Goal: Find specific page/section

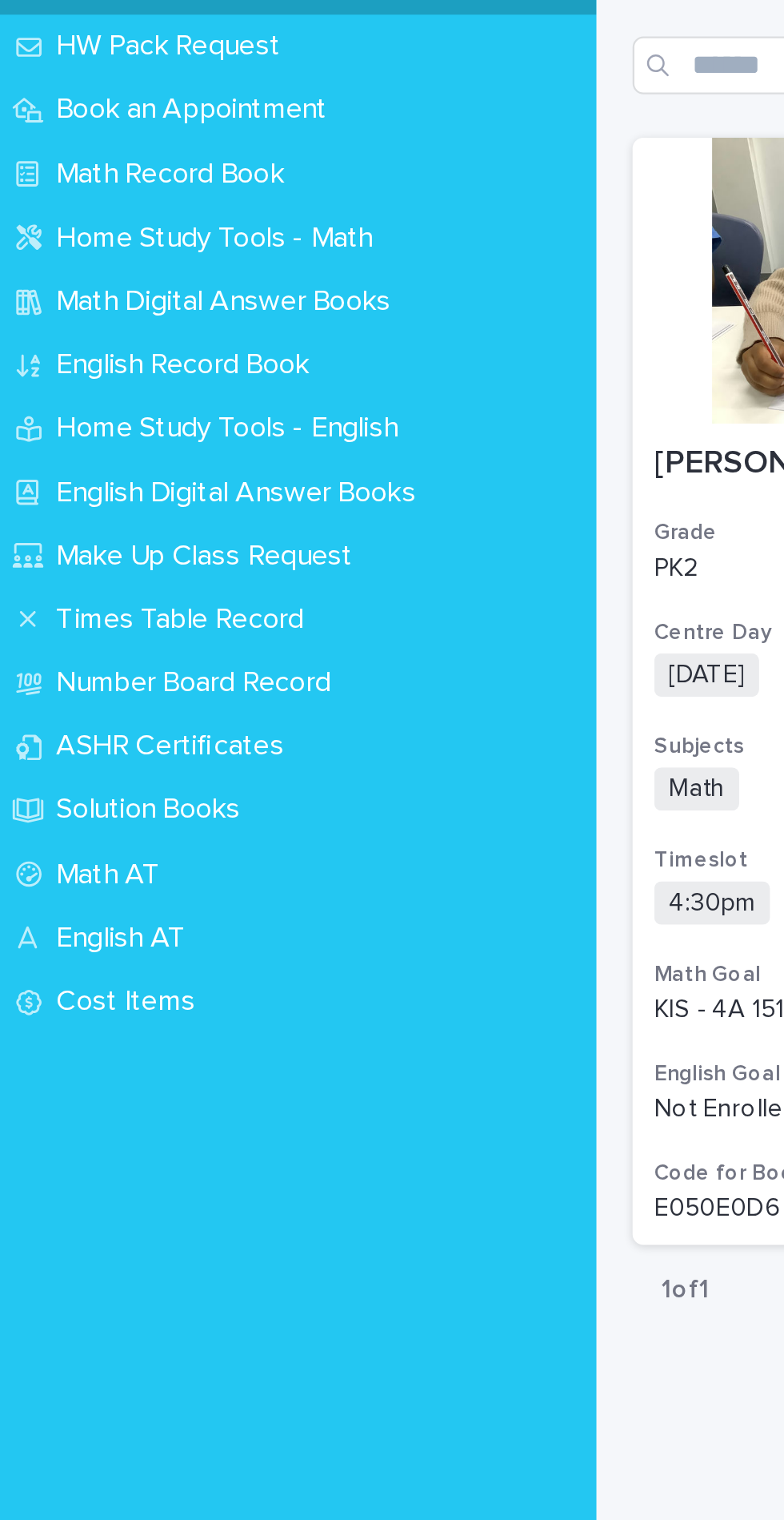
click at [107, 200] on p "Math Record Book" at bounding box center [79, 197] width 120 height 15
